Goal: Book appointment/travel/reservation

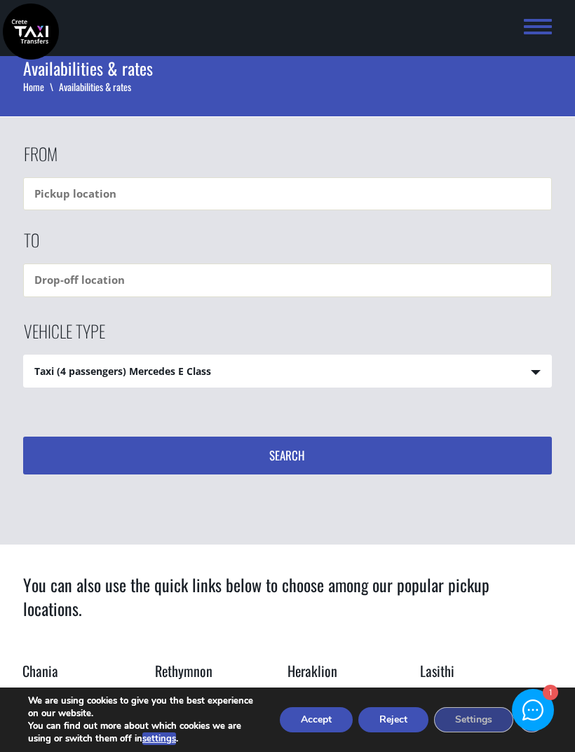
click at [536, 371] on select "Taxi (4 passengers) Mercedes E Class Mini Van (7 passengers) Mercedes [PERSON_N…" at bounding box center [287, 372] width 527 height 34
click at [61, 191] on input "text" at bounding box center [287, 193] width 529 height 33
type input "Syntopia hotel rethymno"
click at [68, 280] on input "text" at bounding box center [287, 280] width 529 height 33
type input "Knossos Heraklion"
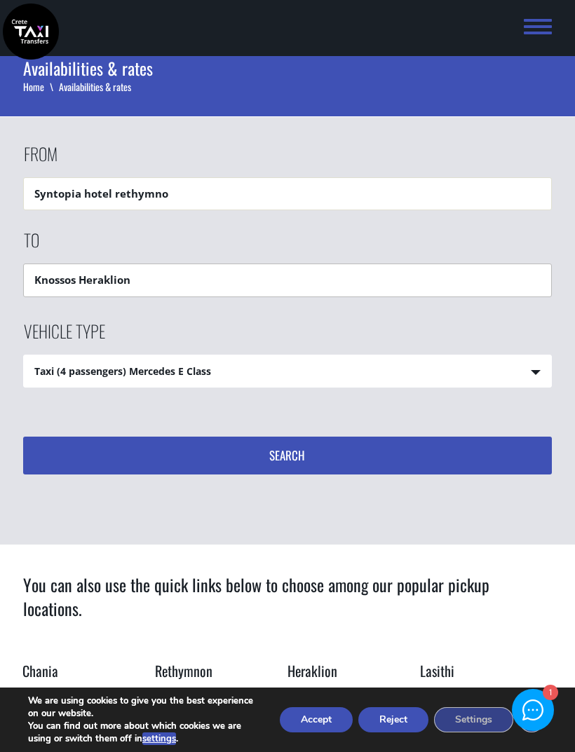
click at [287, 456] on button "Search" at bounding box center [287, 456] width 529 height 38
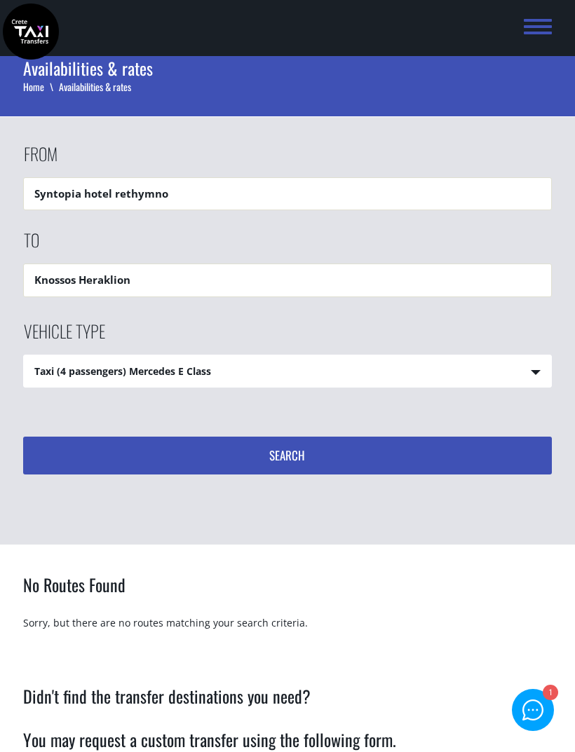
click at [290, 456] on button "Search" at bounding box center [287, 456] width 529 height 38
